Goal: Task Accomplishment & Management: Manage account settings

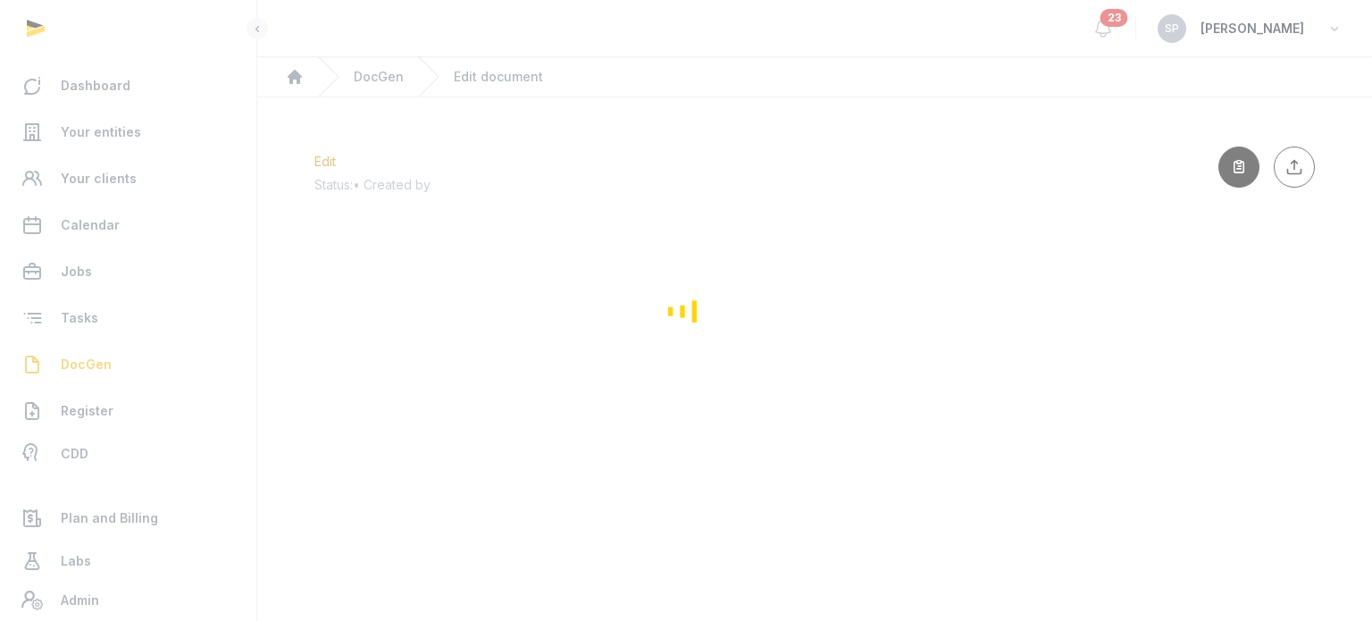
click at [99, 135] on div "Loading" at bounding box center [686, 310] width 1372 height 621
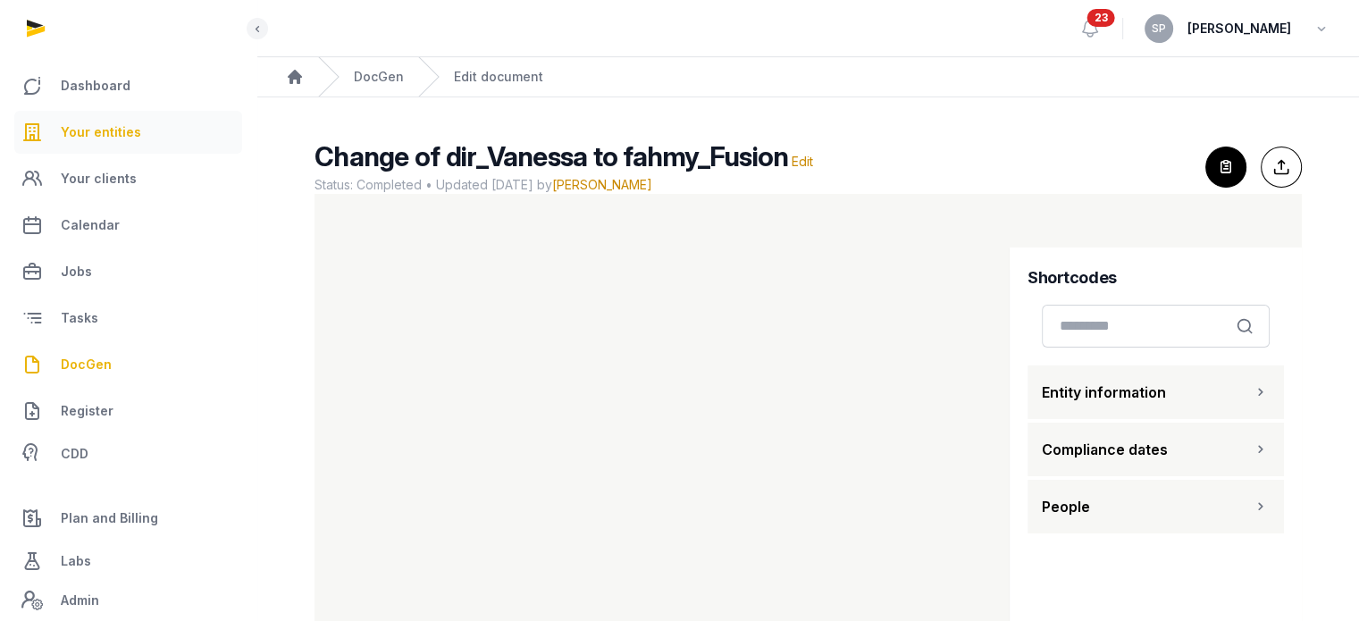
click at [90, 142] on span "Your entities" at bounding box center [101, 131] width 80 height 21
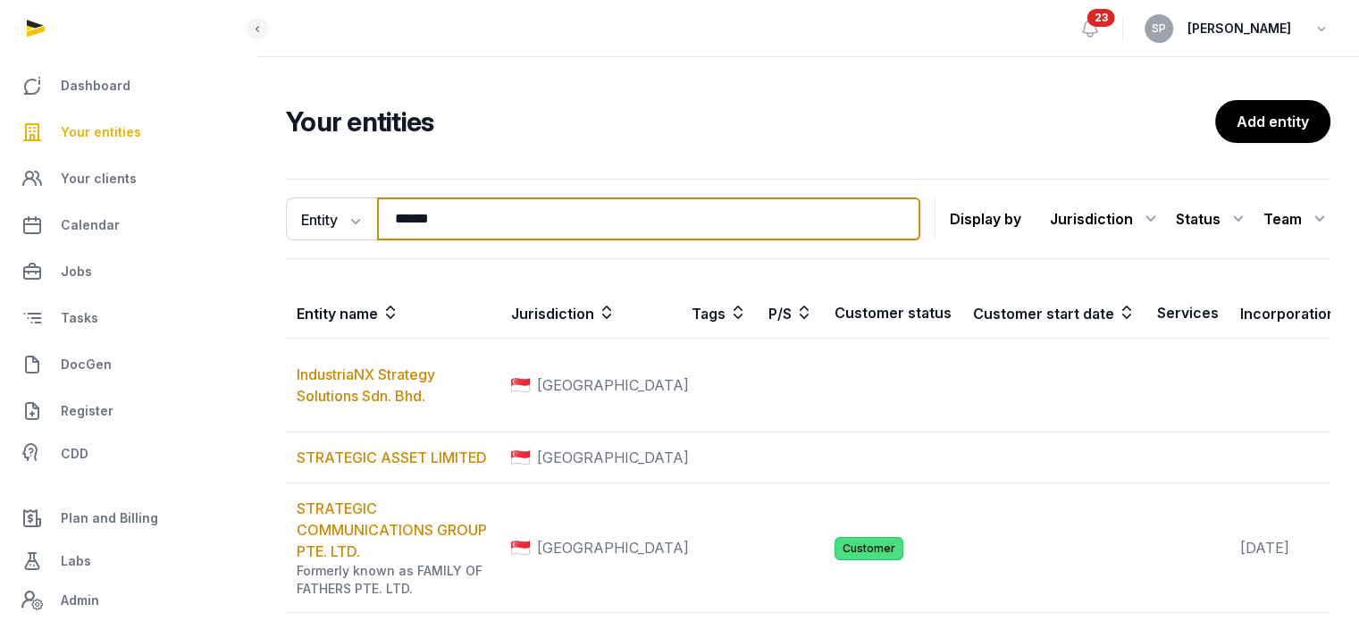
click at [448, 224] on input "******" at bounding box center [648, 218] width 543 height 43
type input "****"
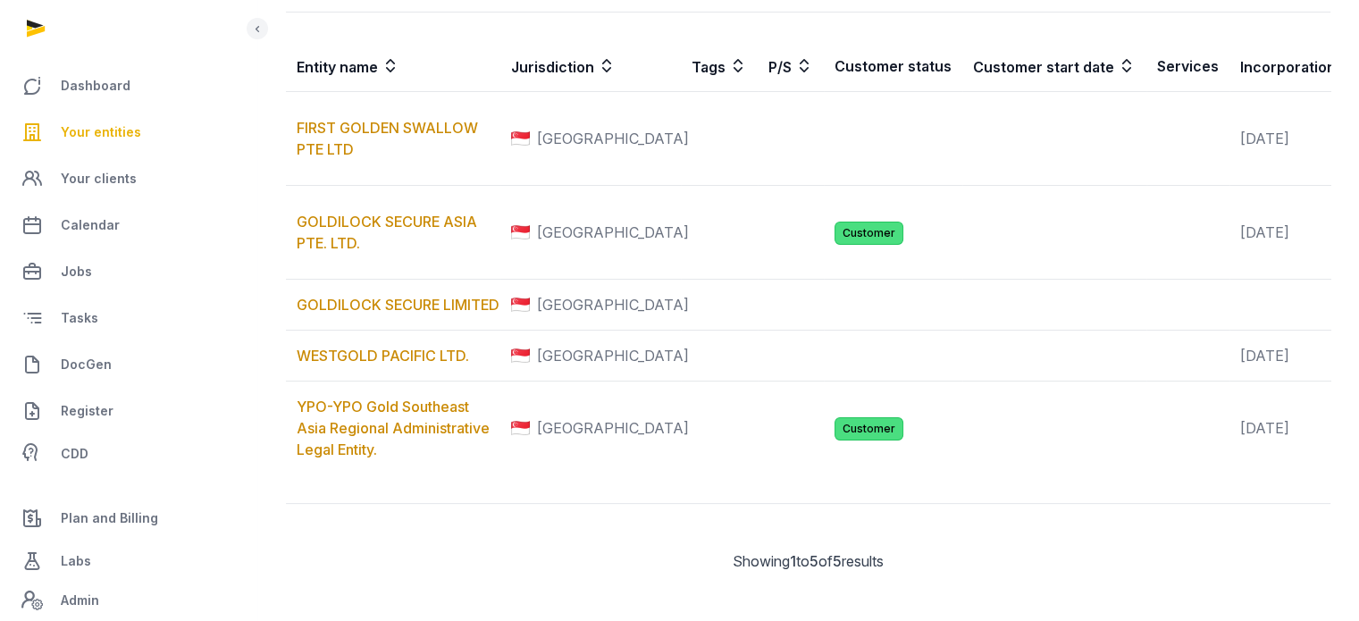
scroll to position [286, 0]
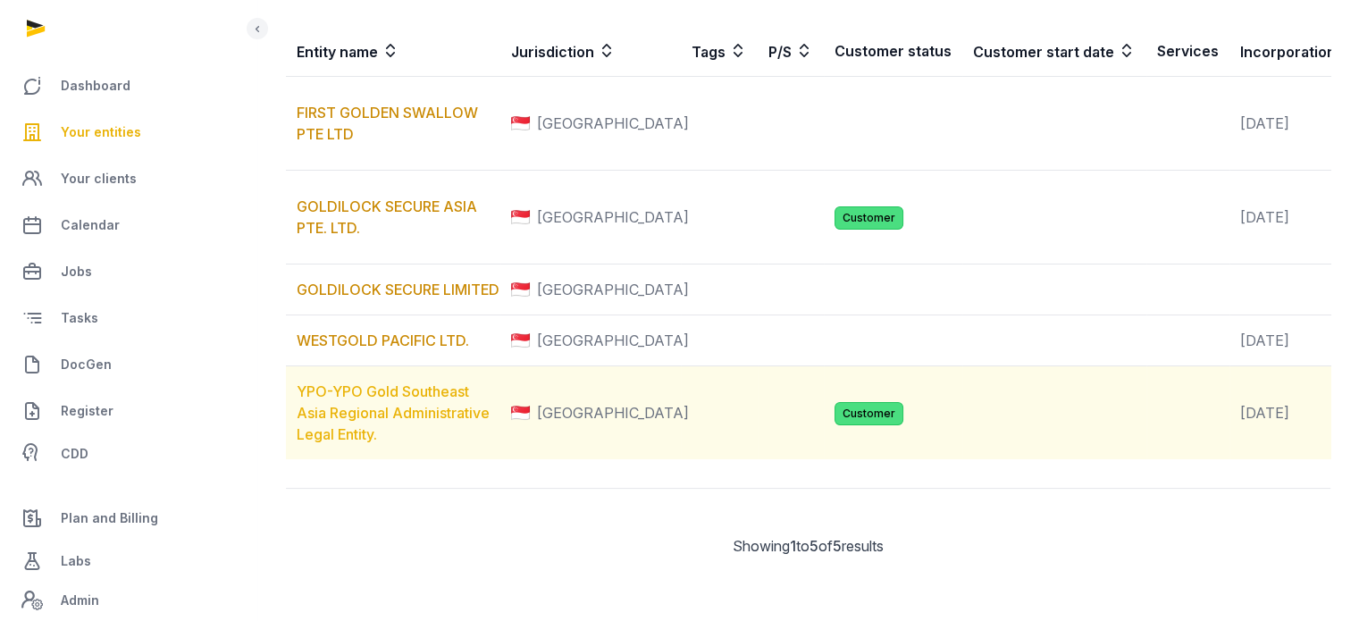
click at [425, 443] on link "YPO-YPO Gold Southeast Asia Regional Administrative Legal Entity." at bounding box center [393, 412] width 193 height 61
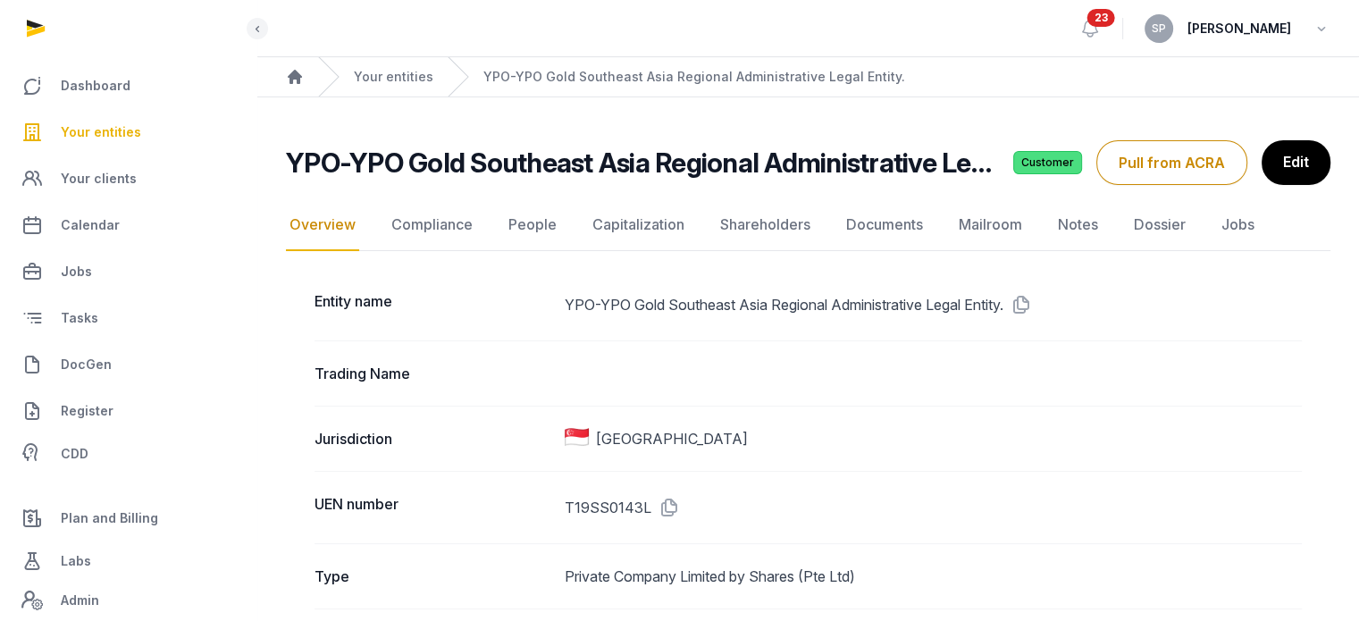
click at [900, 231] on link "Documents" at bounding box center [884, 225] width 84 height 52
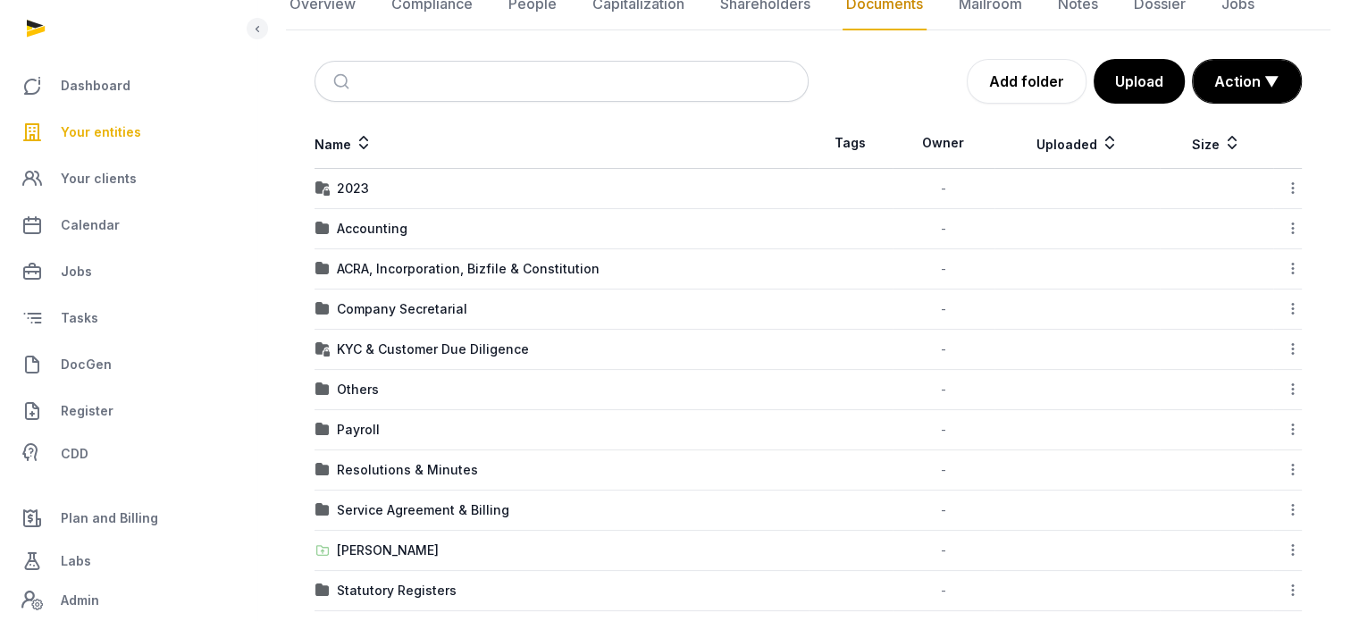
scroll to position [270, 0]
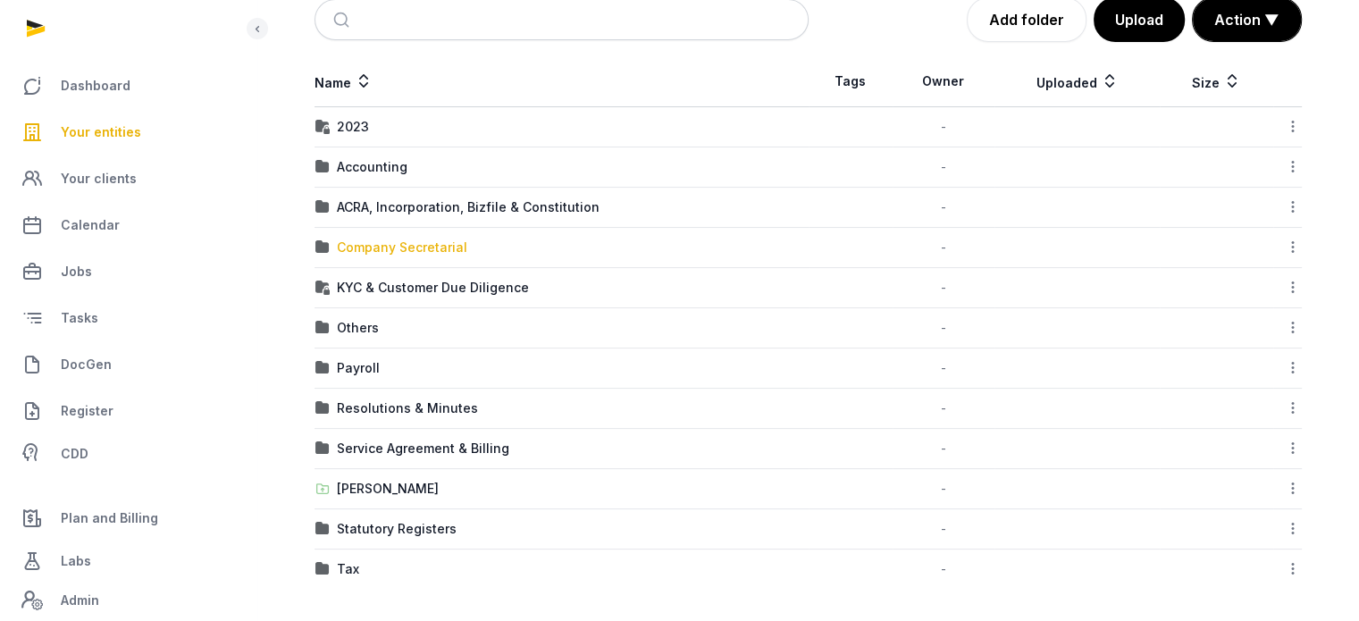
click at [456, 244] on div "Company Secretarial" at bounding box center [402, 248] width 130 height 18
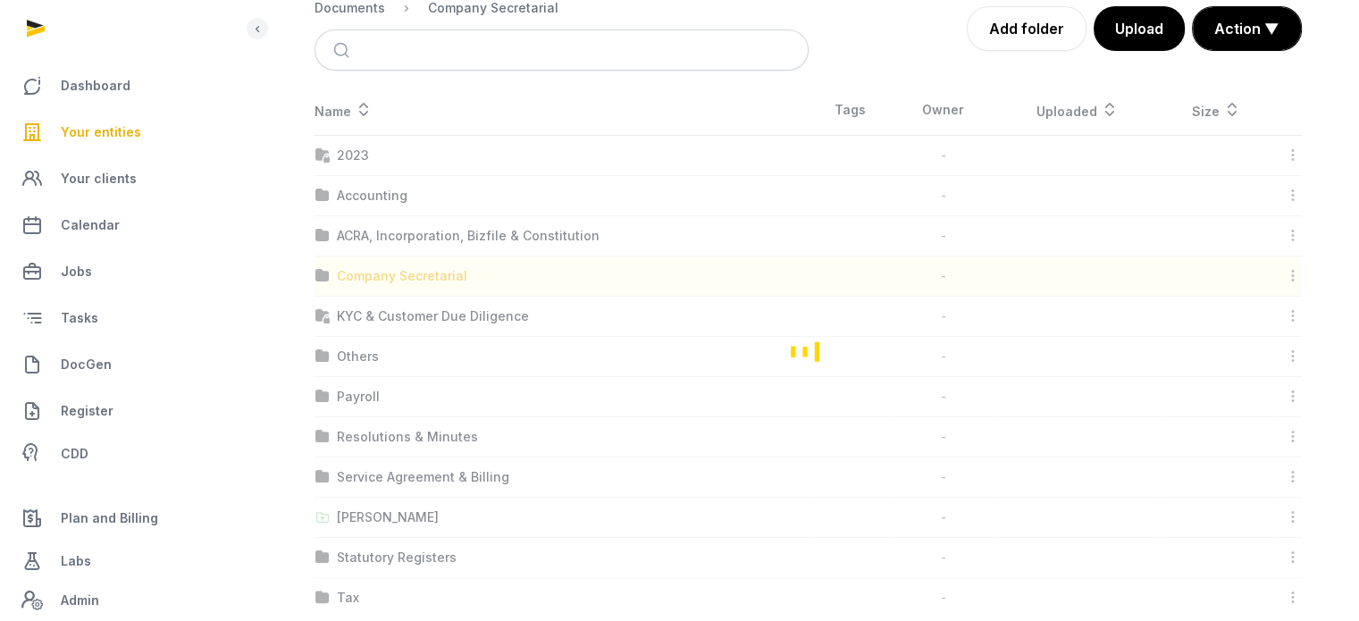
scroll to position [0, 0]
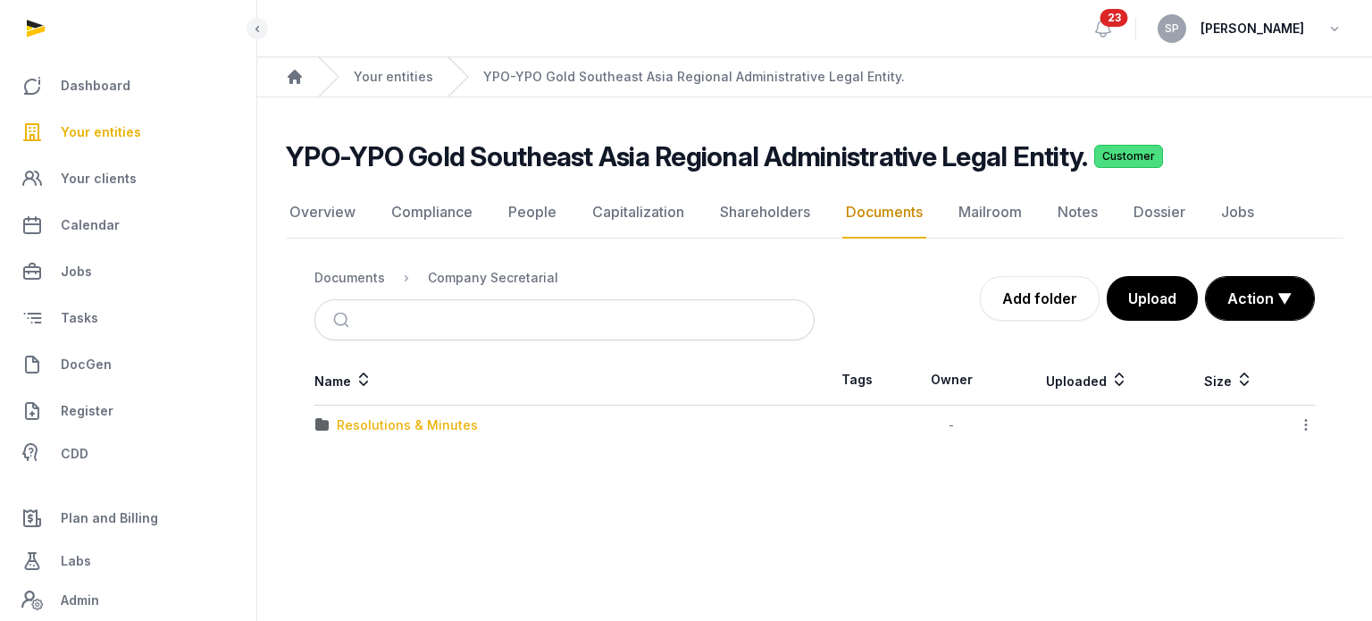
click at [393, 430] on div "Resolutions & Minutes" at bounding box center [407, 425] width 141 height 18
click at [364, 424] on div "2024" at bounding box center [353, 425] width 33 height 18
click at [364, 424] on div "AGM & AR FYE 2024" at bounding box center [399, 425] width 124 height 18
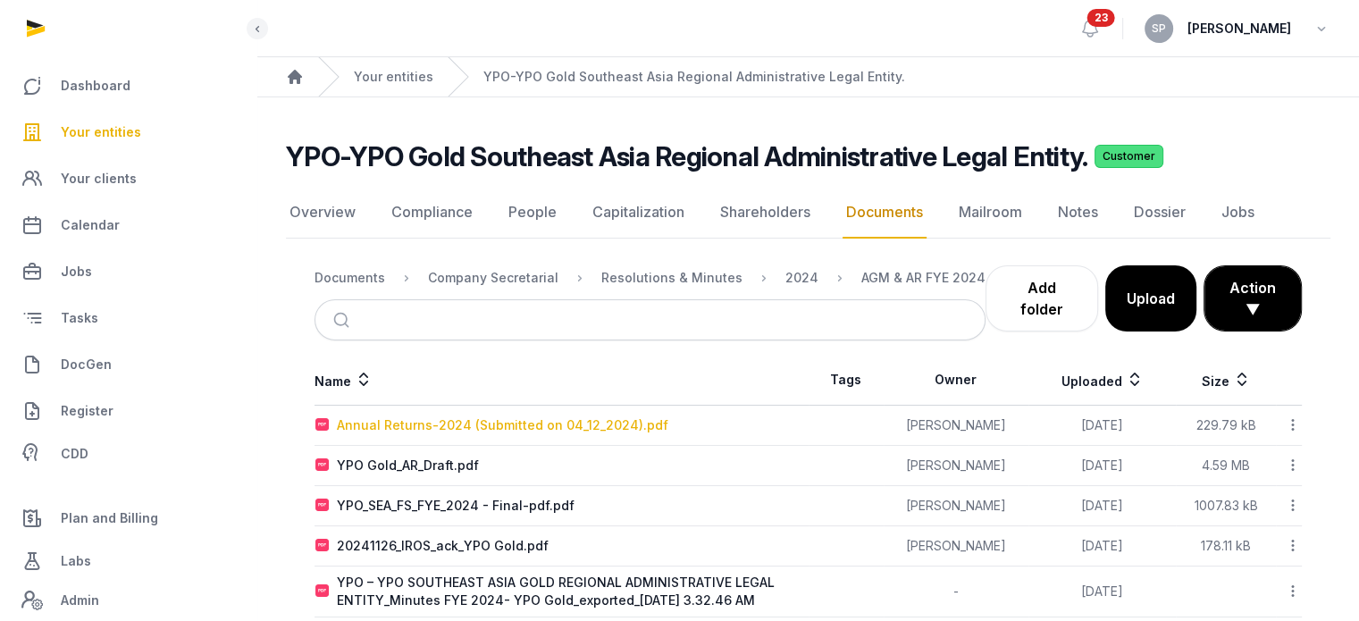
click at [457, 426] on div "Annual Returns-2024 (Submitted on 04_12_2024).pdf" at bounding box center [502, 425] width 331 height 18
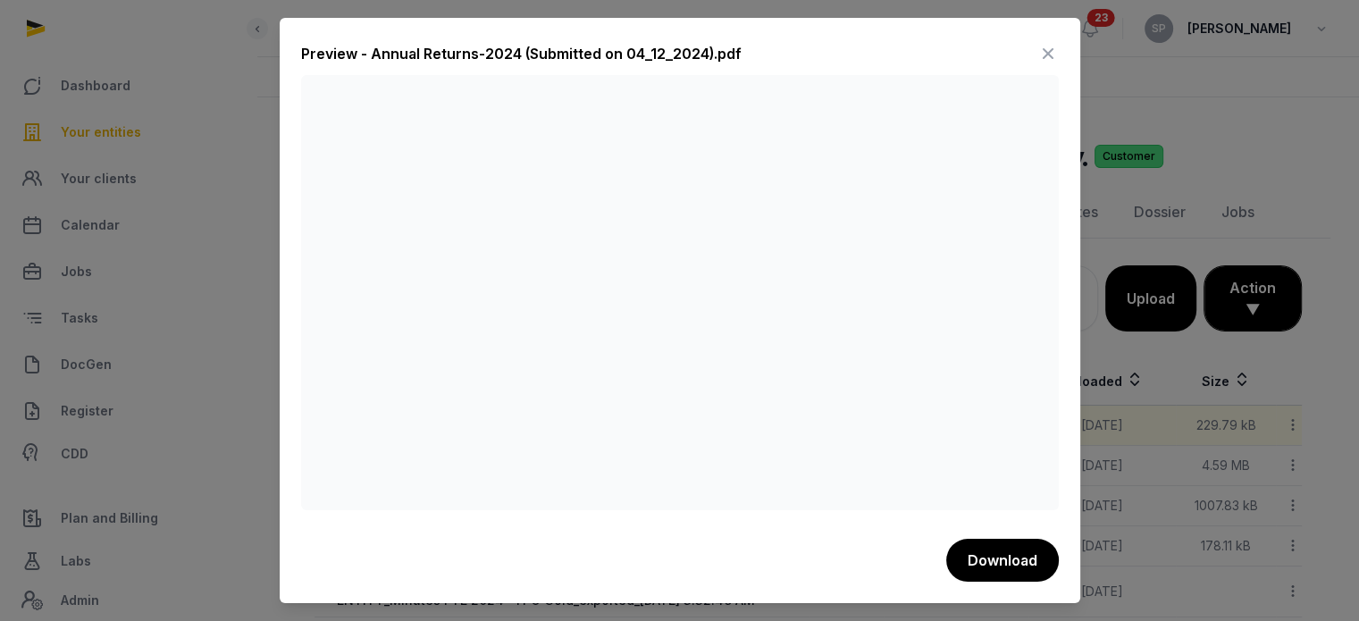
click at [1044, 53] on icon at bounding box center [1047, 53] width 21 height 29
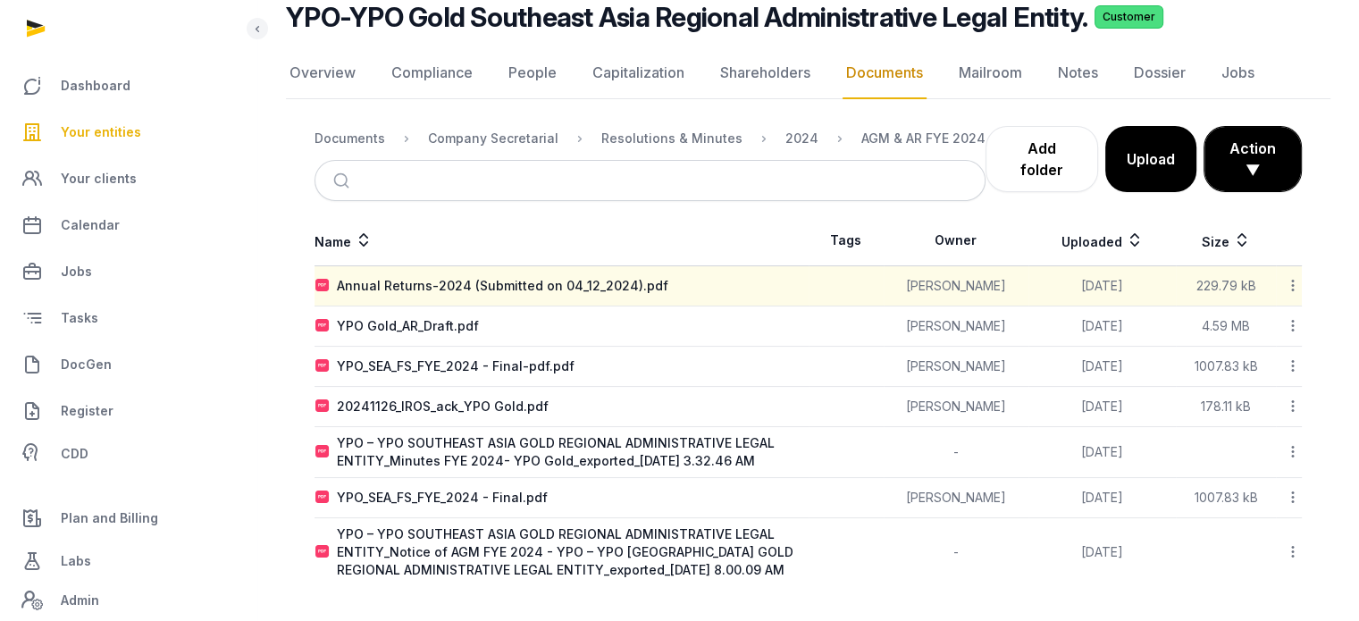
scroll to position [155, 0]
click at [449, 316] on div "YPO Gold_AR_Draft.pdf" at bounding box center [408, 325] width 142 height 18
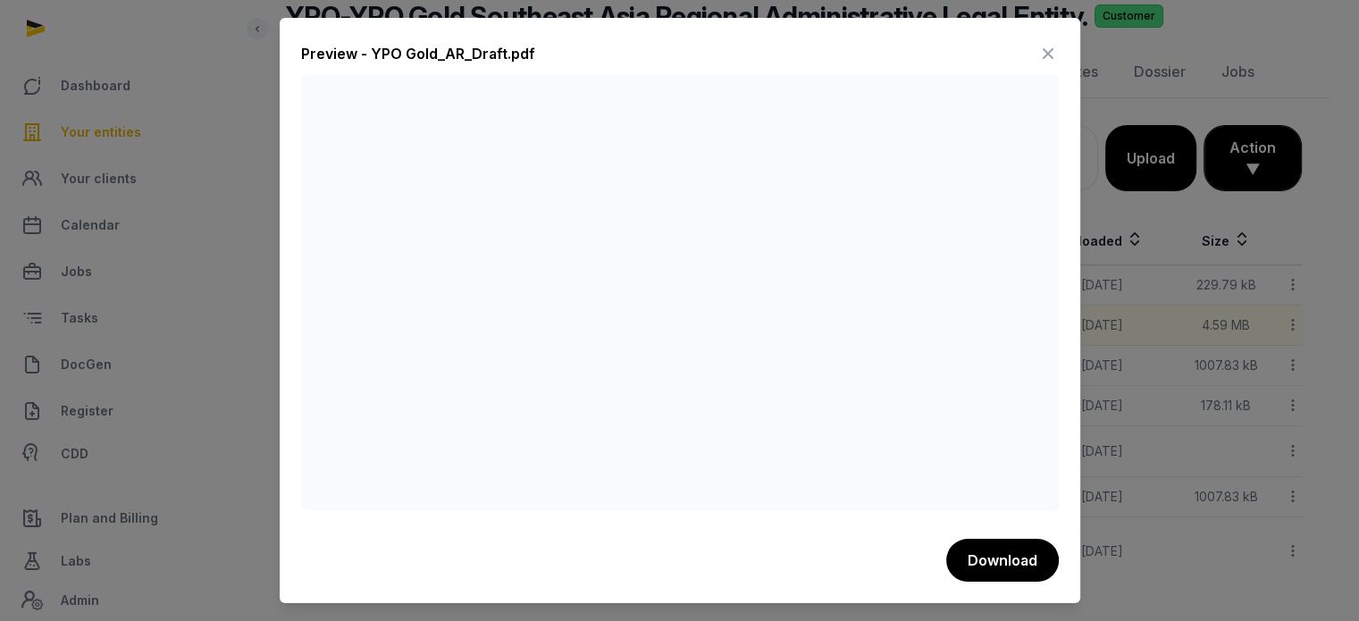
click at [1051, 49] on icon at bounding box center [1047, 53] width 21 height 29
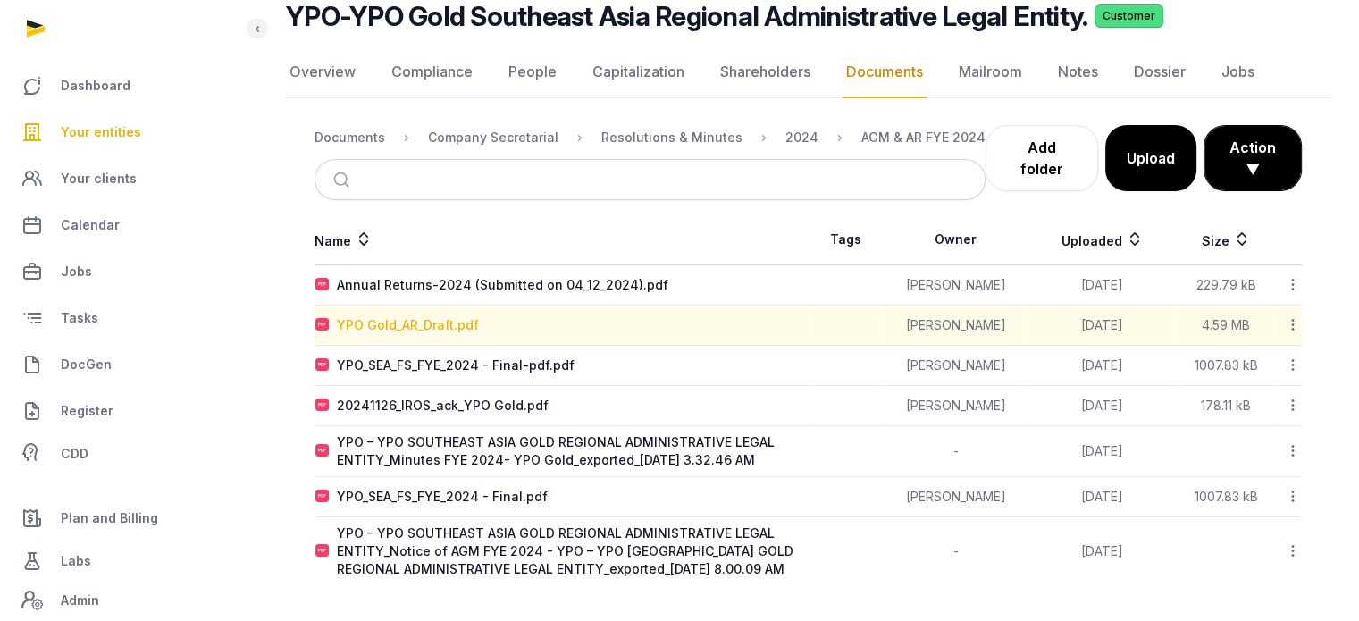
click at [422, 316] on div "YPO Gold_AR_Draft.pdf" at bounding box center [408, 325] width 142 height 18
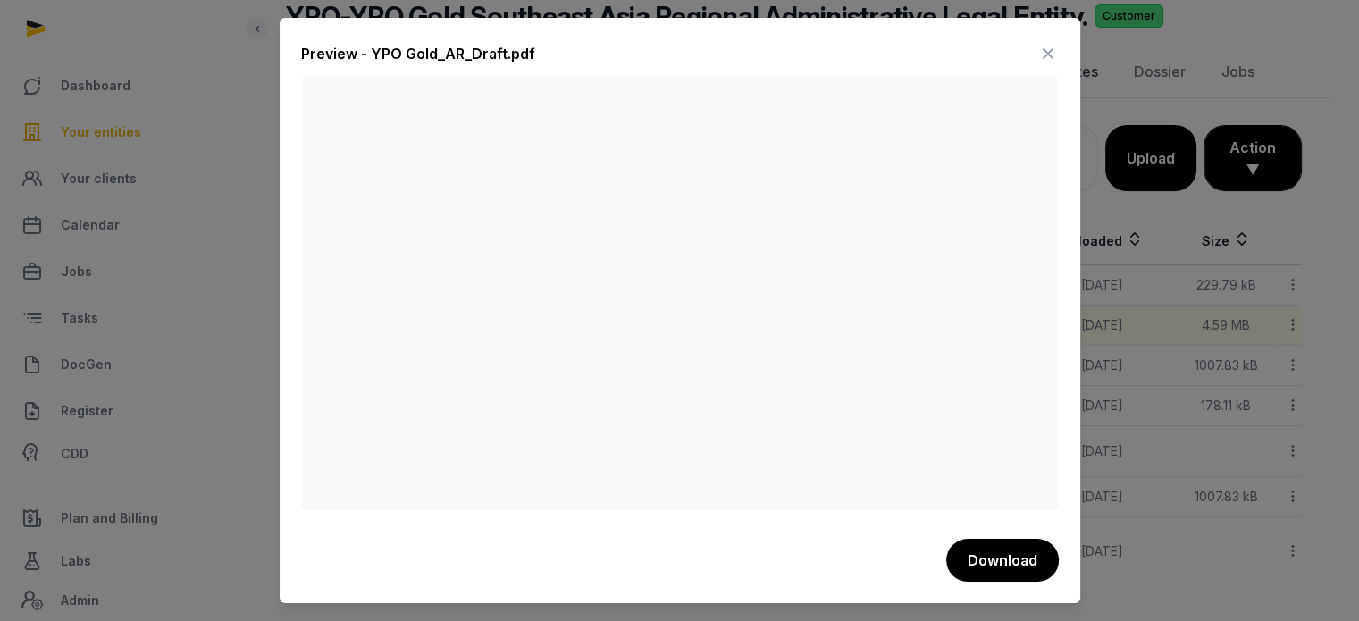
drag, startPoint x: 1038, startPoint y: 60, endPoint x: 1051, endPoint y: 55, distance: 14.1
click at [1051, 55] on icon at bounding box center [1047, 53] width 21 height 29
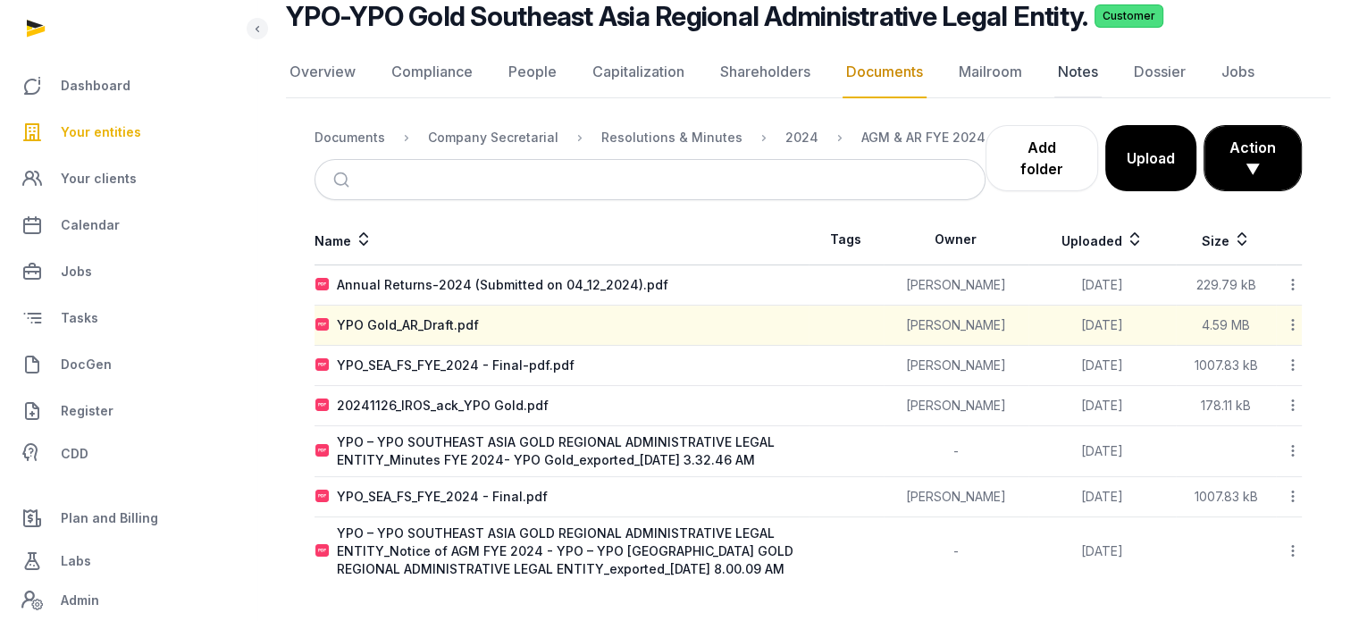
click at [1054, 55] on link "Notes" at bounding box center [1077, 72] width 47 height 52
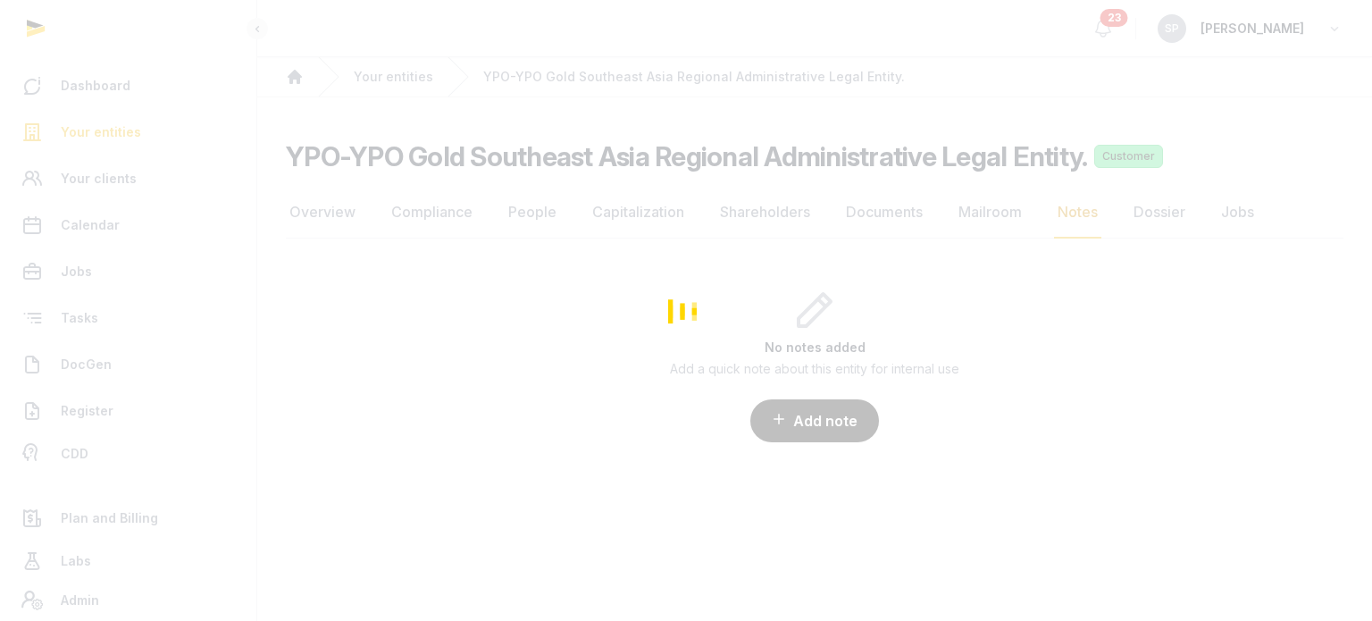
click at [136, 134] on div "Loading" at bounding box center [686, 310] width 1372 height 621
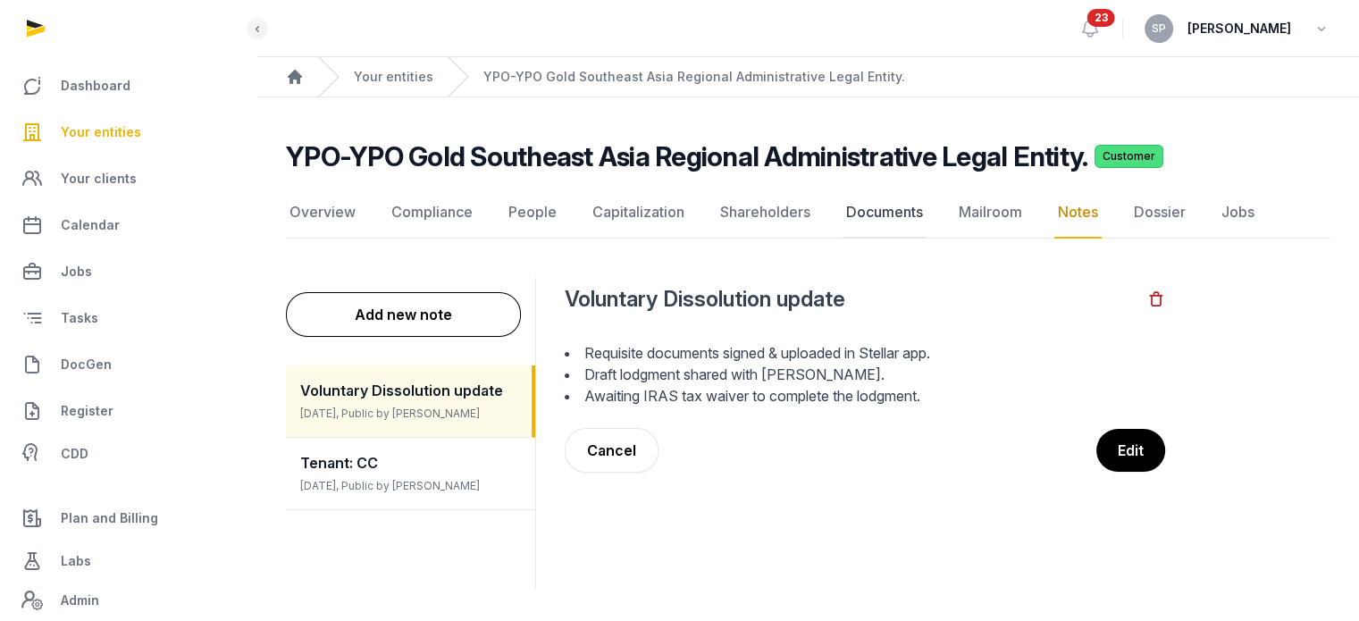
click at [851, 208] on link "Documents" at bounding box center [884, 213] width 84 height 52
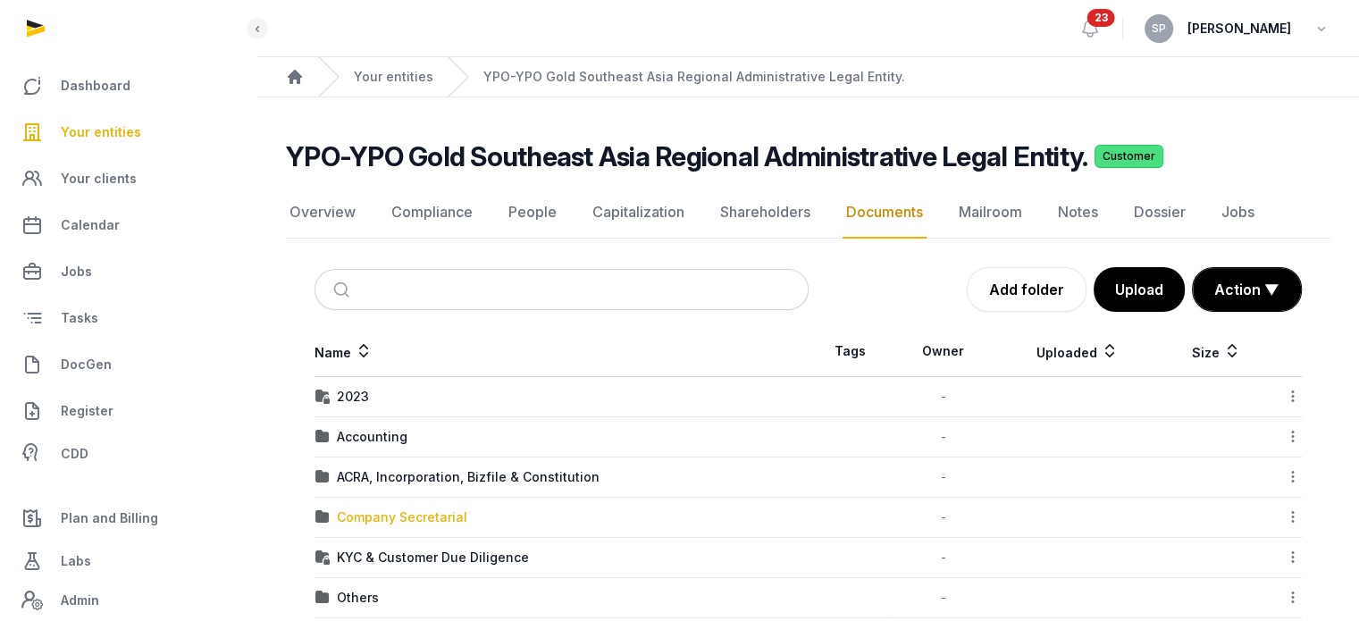
click at [439, 512] on div "Company Secretarial" at bounding box center [402, 517] width 130 height 18
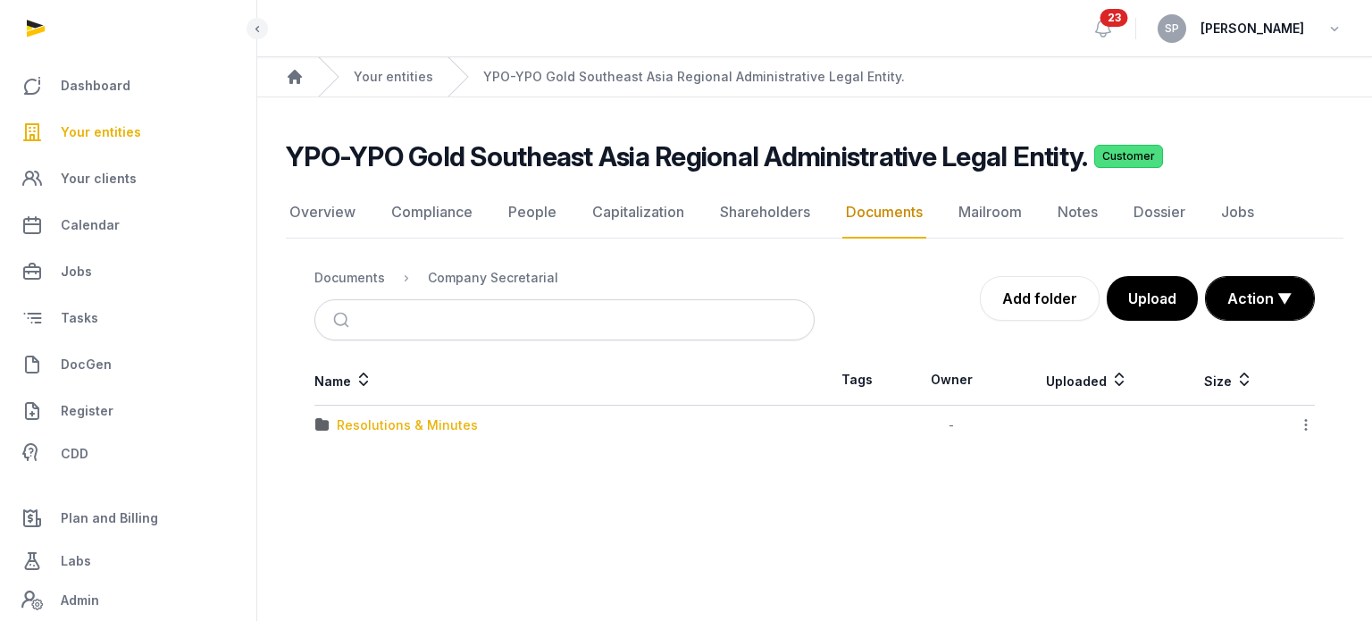
click at [448, 419] on div "Resolutions & Minutes" at bounding box center [407, 425] width 141 height 18
click at [339, 467] on div "2025" at bounding box center [352, 465] width 31 height 18
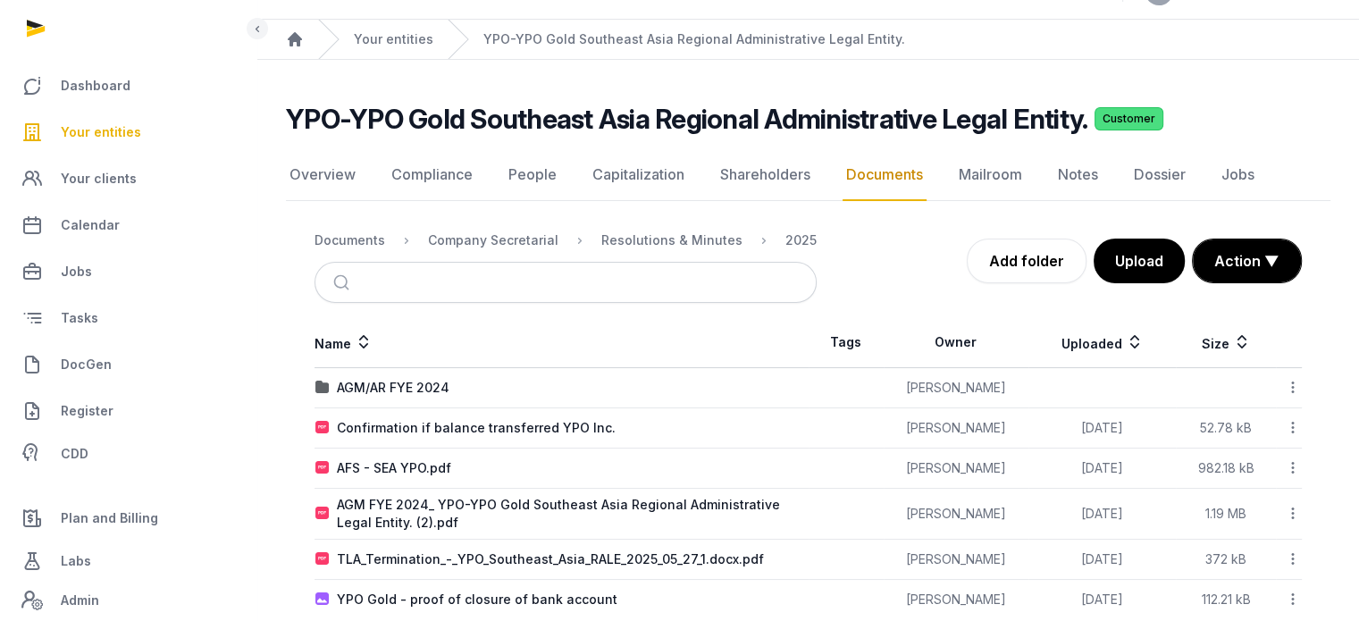
scroll to position [69, 0]
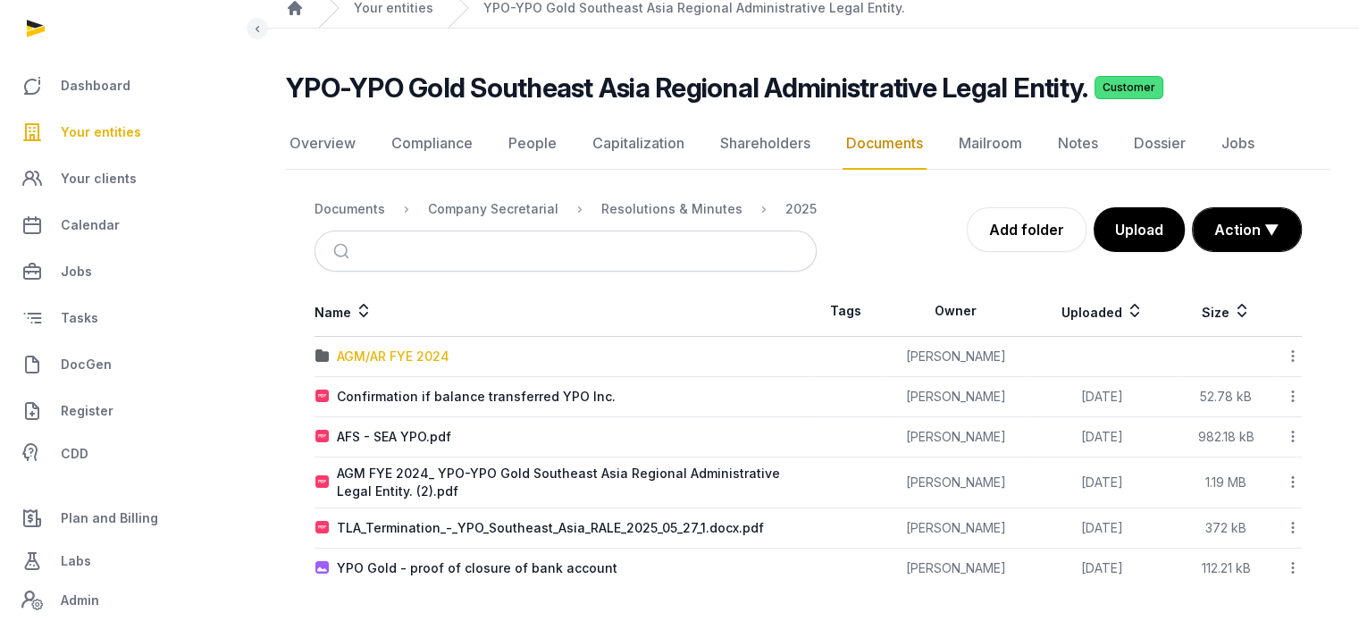
click at [422, 356] on div "AGM/AR FYE 2024" at bounding box center [393, 356] width 113 height 18
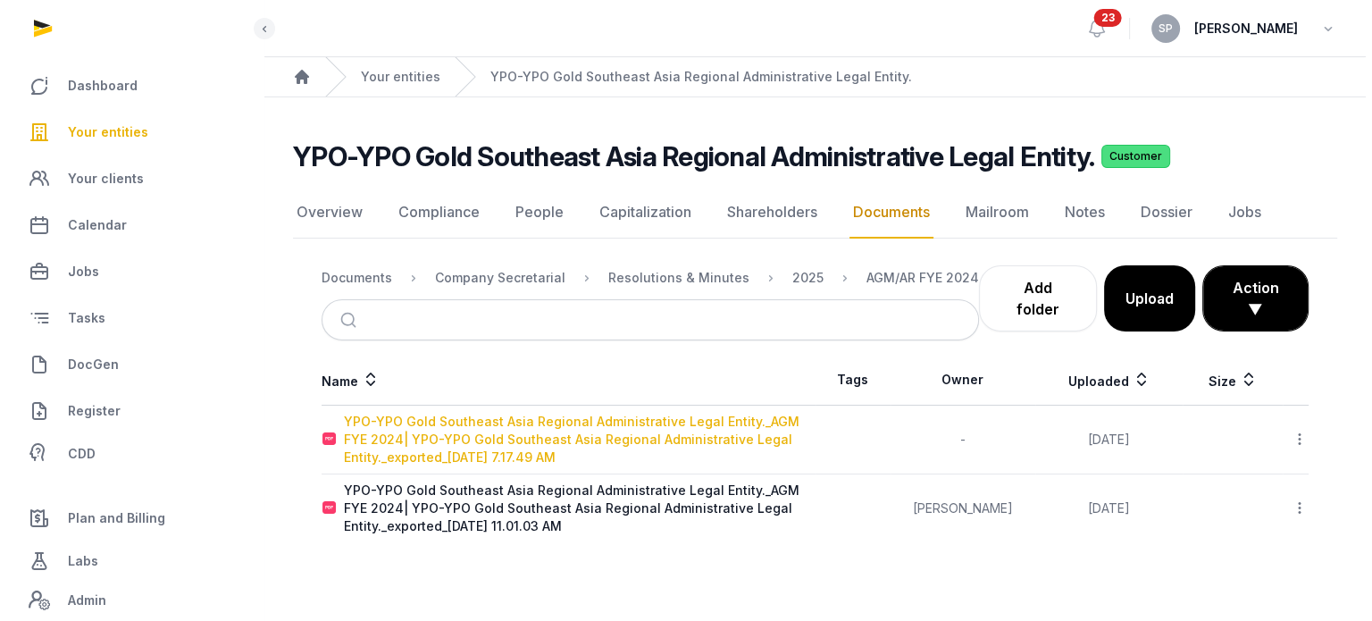
scroll to position [0, 0]
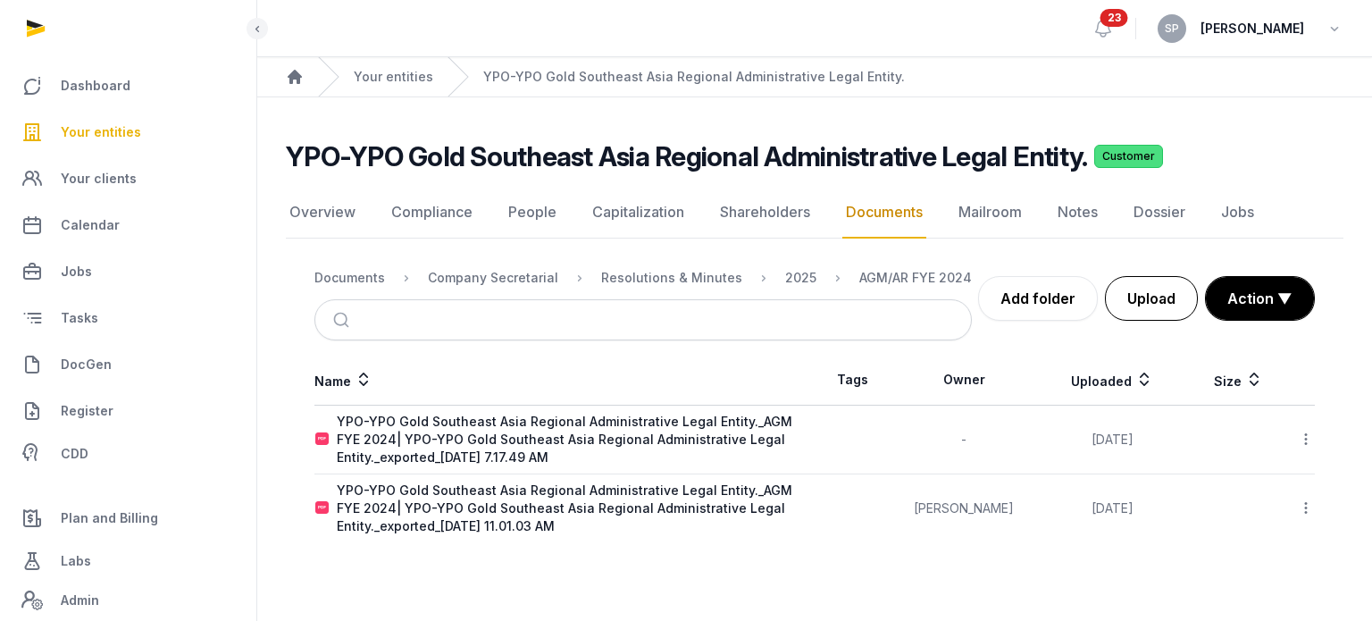
click at [1154, 302] on button "Upload" at bounding box center [1151, 298] width 93 height 45
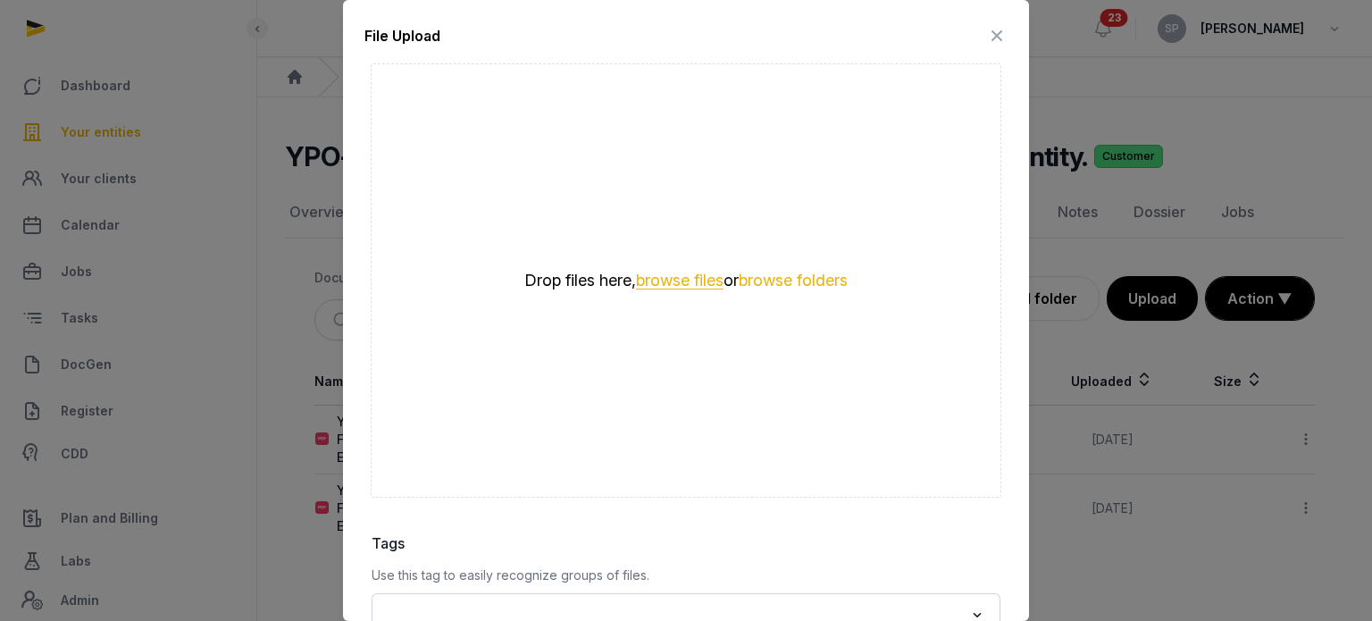
click at [668, 285] on button "browse files" at bounding box center [680, 280] width 88 height 17
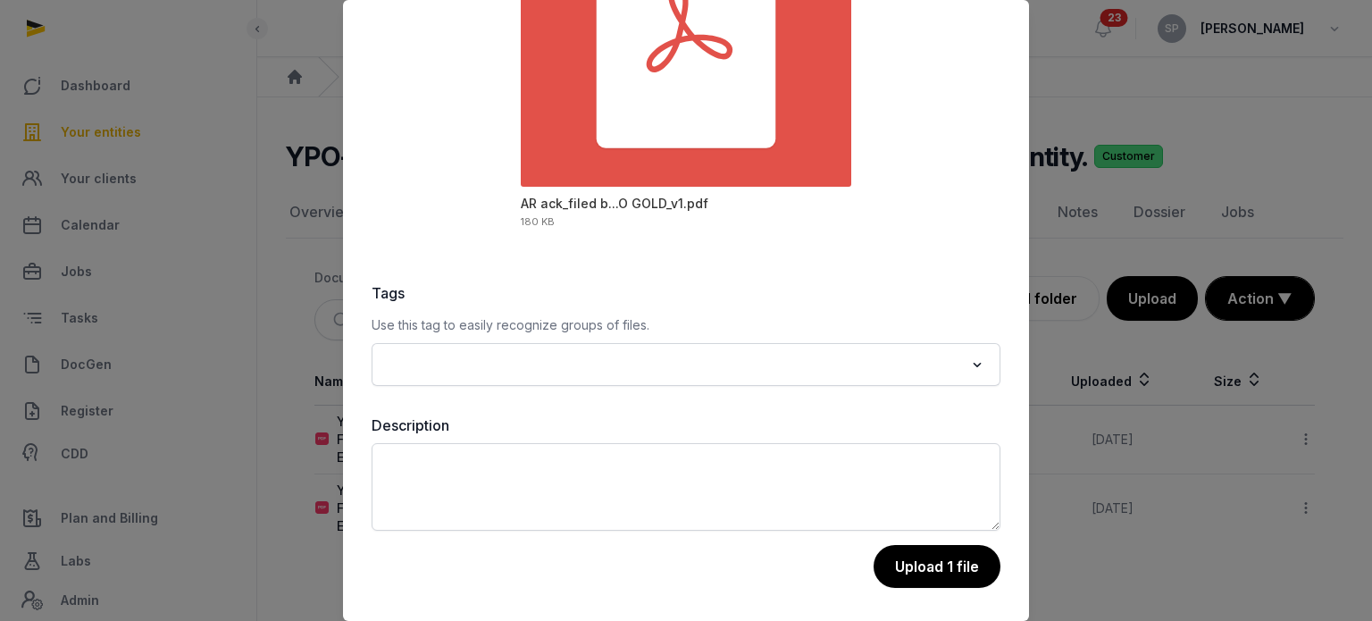
scroll to position [252, 0]
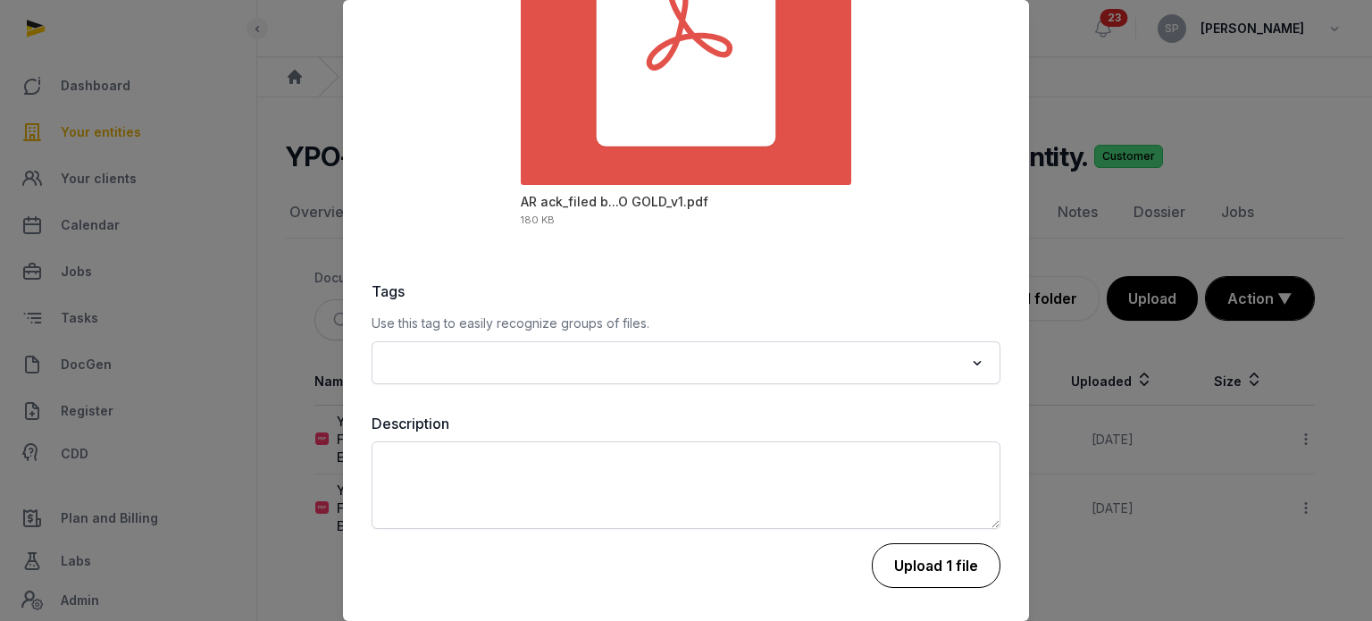
click at [943, 577] on button "Upload 1 file" at bounding box center [936, 565] width 129 height 45
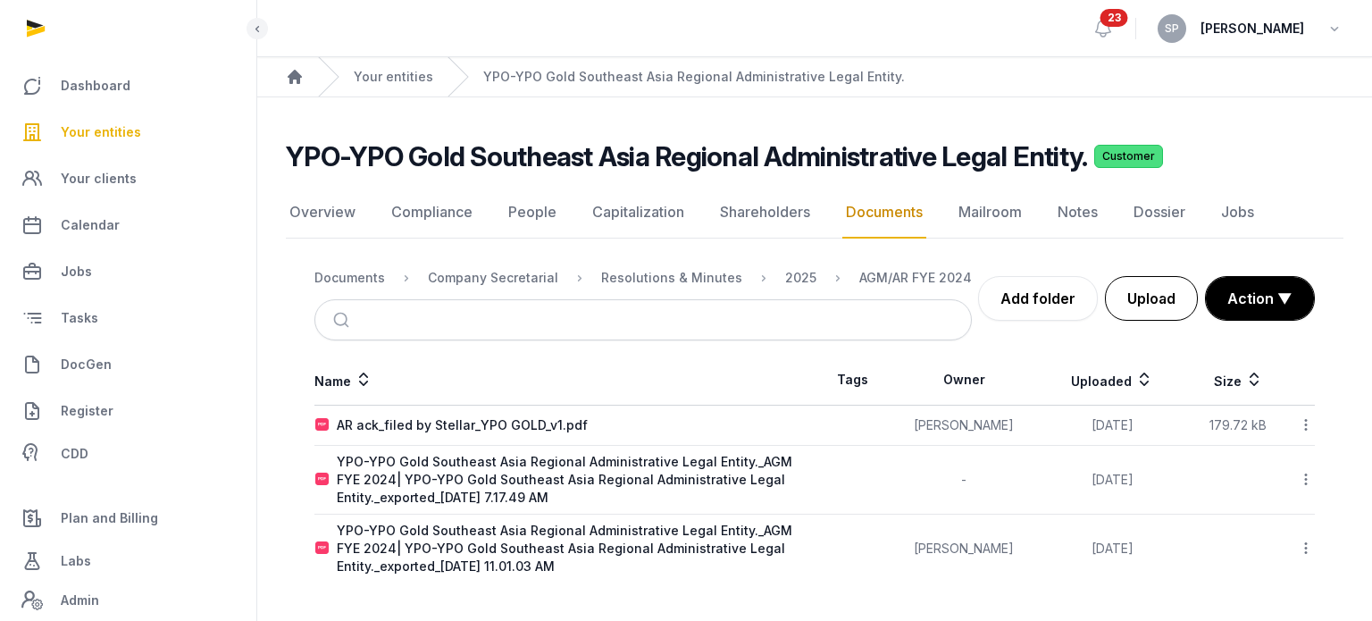
click at [1145, 305] on button "Upload" at bounding box center [1151, 298] width 93 height 45
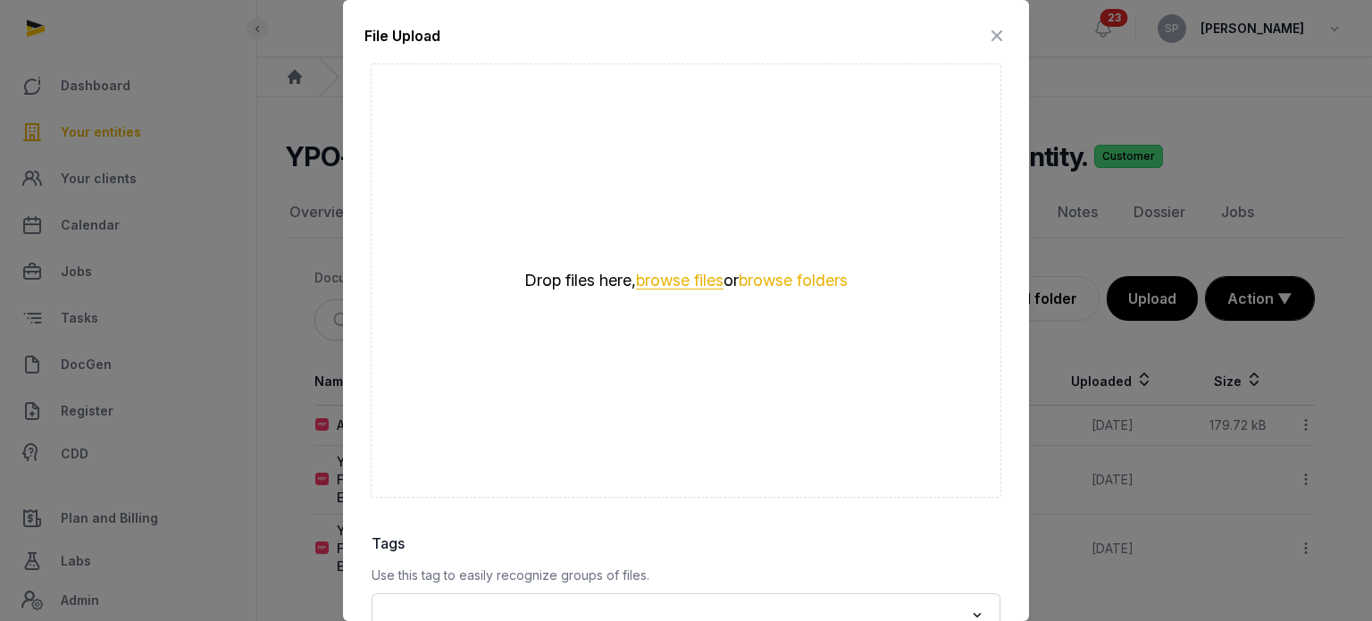
click at [696, 283] on button "browse files" at bounding box center [680, 280] width 88 height 17
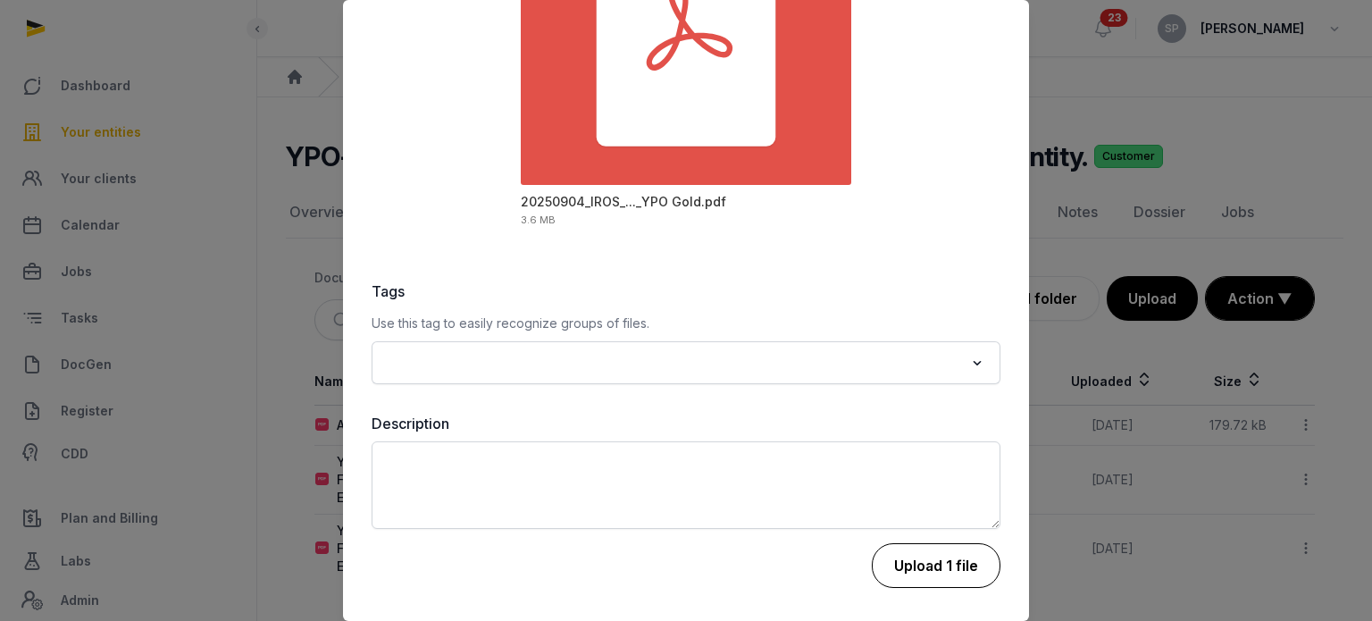
click at [950, 568] on button "Upload 1 file" at bounding box center [936, 565] width 129 height 45
